Goal: Check status

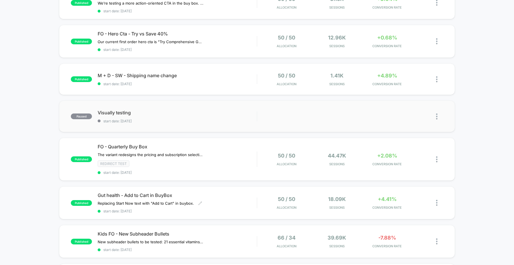
scroll to position [75, 0]
click at [126, 147] on span "FO - Quarterly Buy Box" at bounding box center [177, 147] width 159 height 6
